Goal: Information Seeking & Learning: Learn about a topic

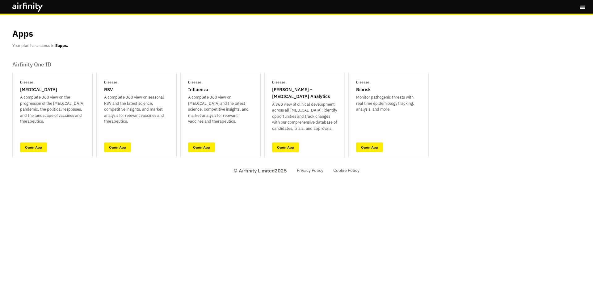
click at [290, 149] on link "Open App" at bounding box center [285, 147] width 27 height 10
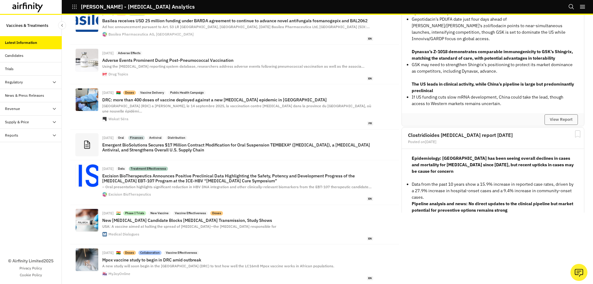
scroll to position [205, 0]
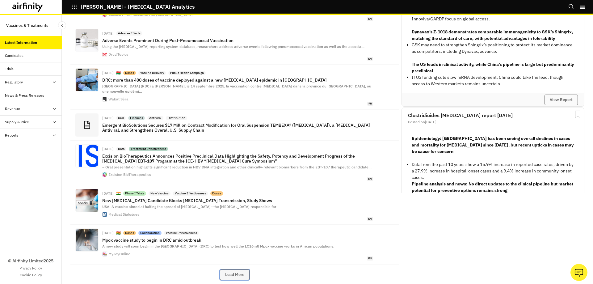
click at [227, 269] on button "Load More" at bounding box center [235, 274] width 30 height 10
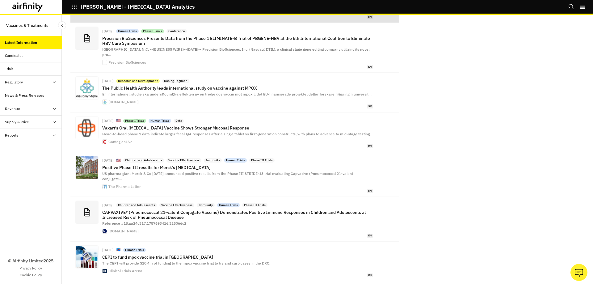
scroll to position [570, 0]
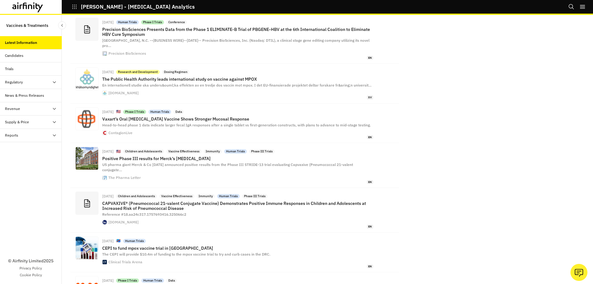
click at [16, 122] on div "Supply & Price" at bounding box center [17, 122] width 24 height 6
click at [14, 137] on div "Table" at bounding box center [14, 135] width 9 height 6
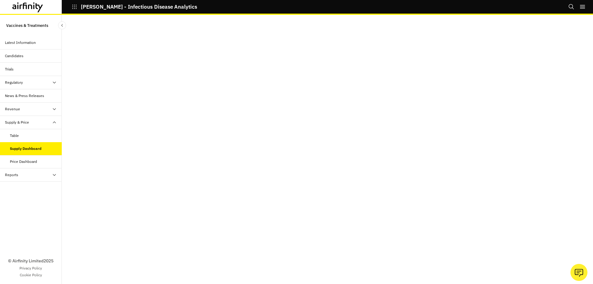
scroll to position [2, 0]
click at [30, 163] on div "Price Dashboard" at bounding box center [23, 162] width 27 height 6
click at [31, 136] on div "Table" at bounding box center [36, 136] width 52 height 6
